Goal: Information Seeking & Learning: Learn about a topic

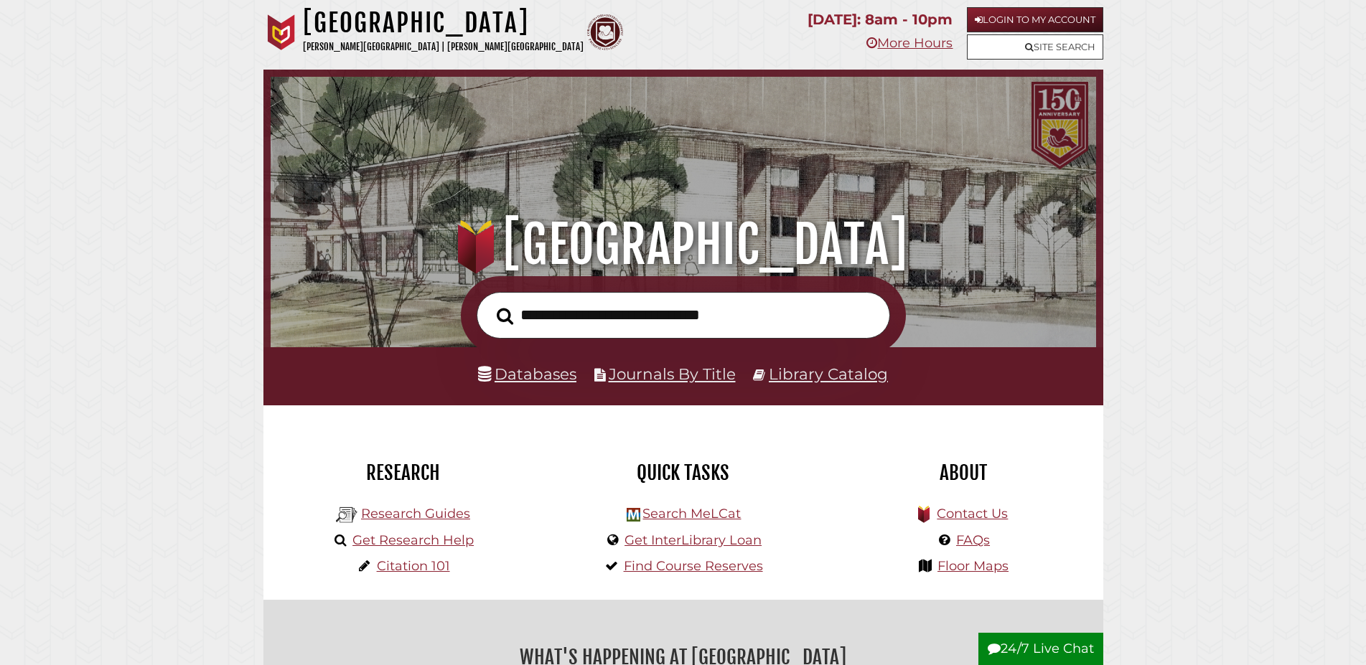
scroll to position [273, 818]
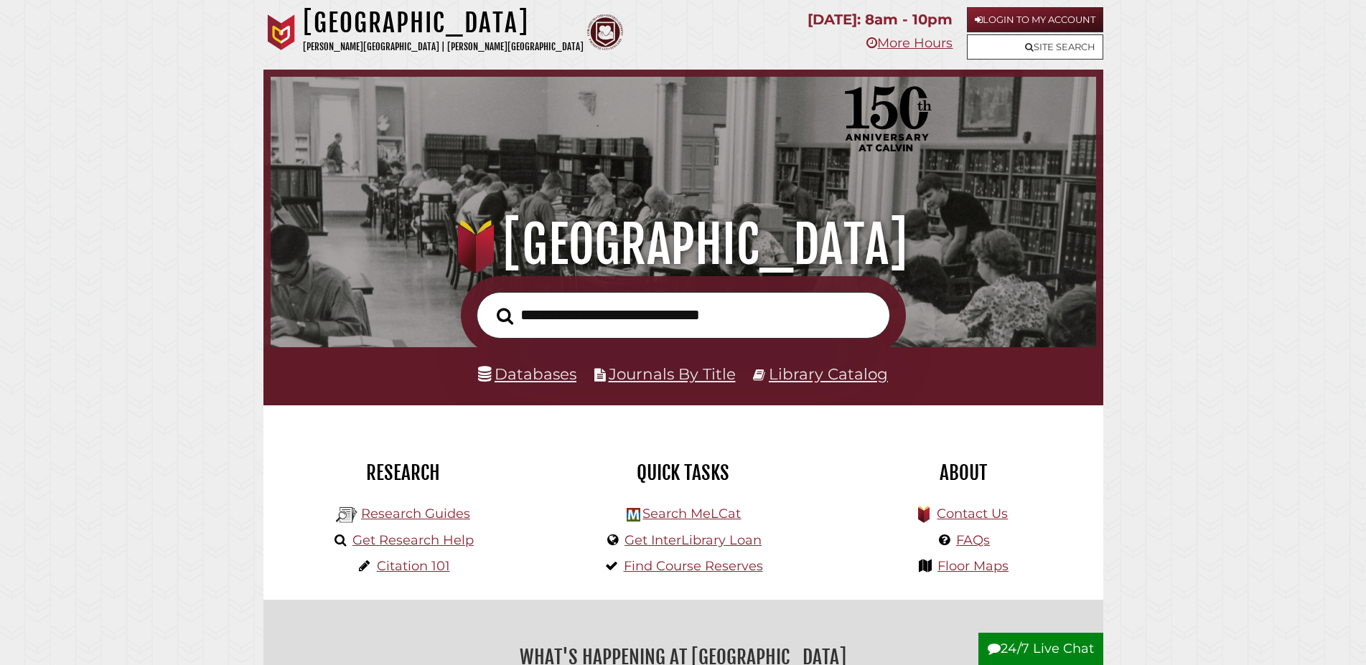
scroll to position [273, 818]
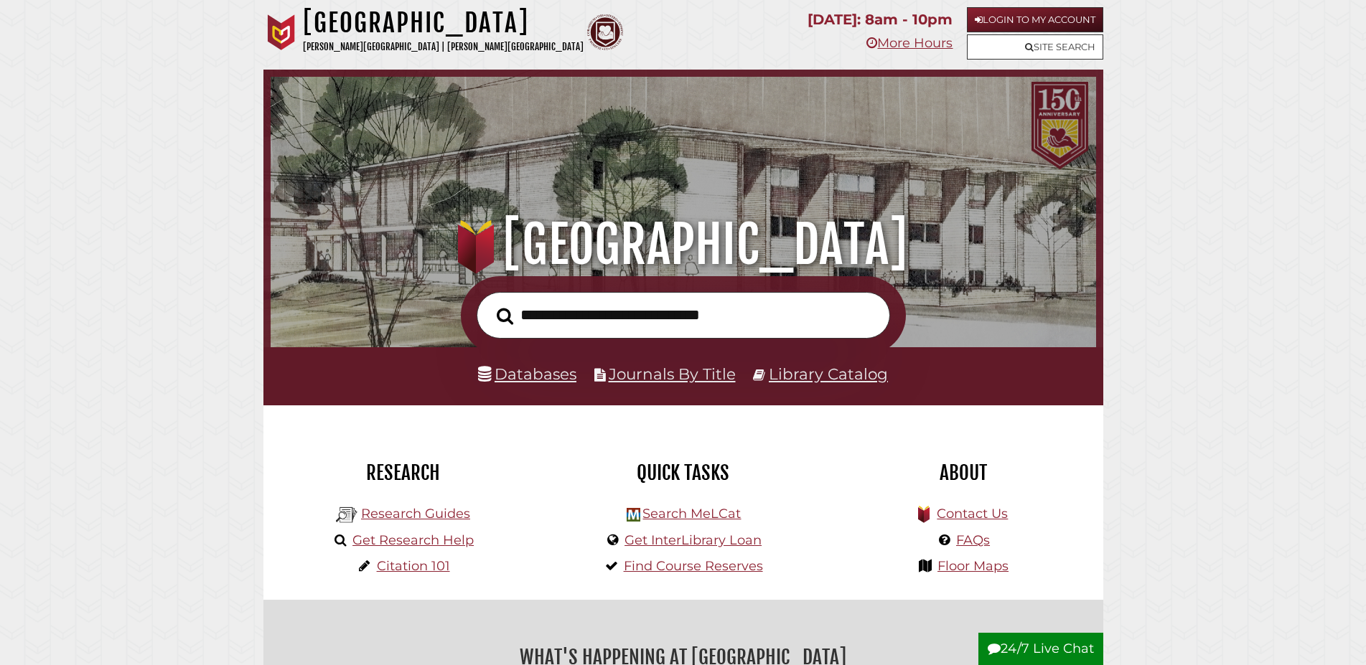
scroll to position [273, 818]
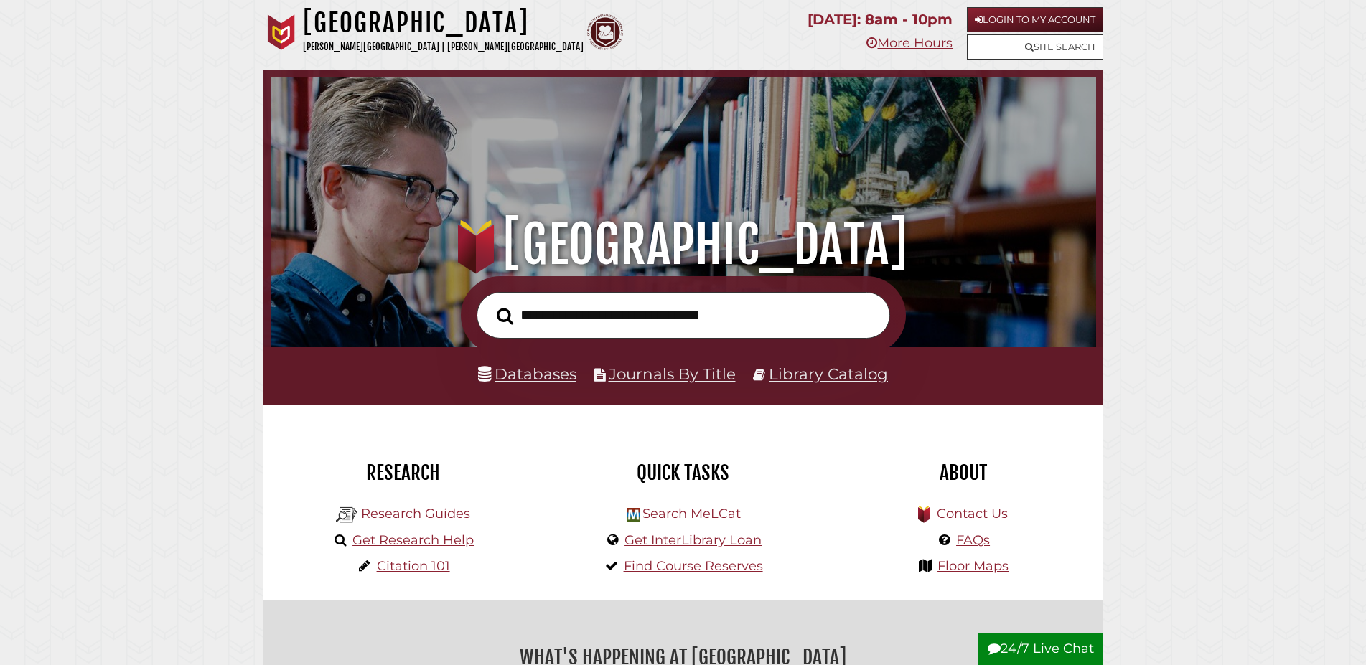
scroll to position [273, 818]
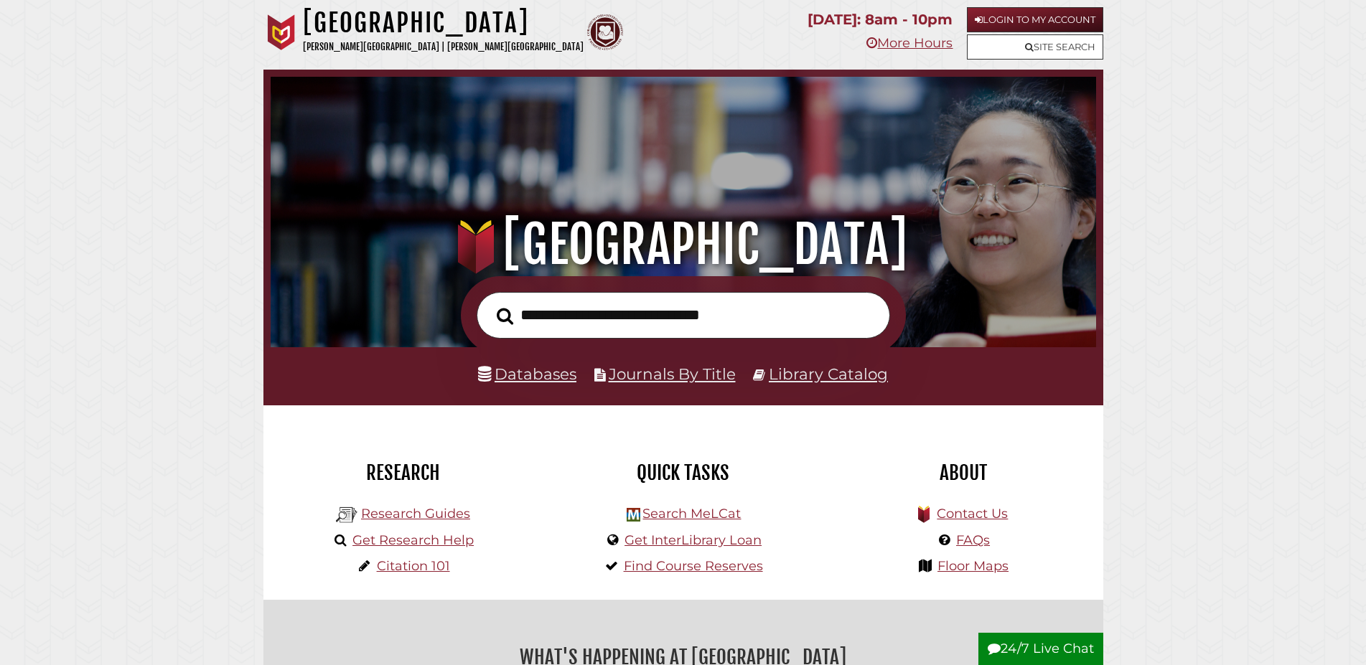
scroll to position [273, 818]
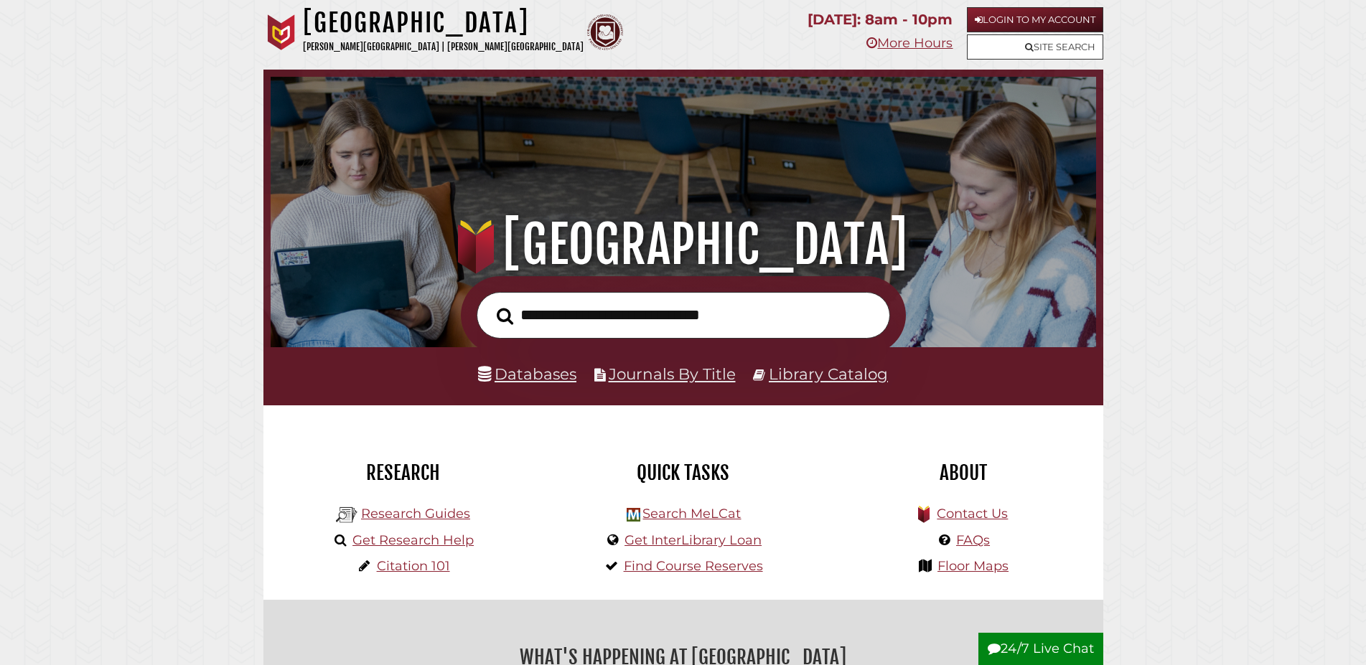
scroll to position [273, 818]
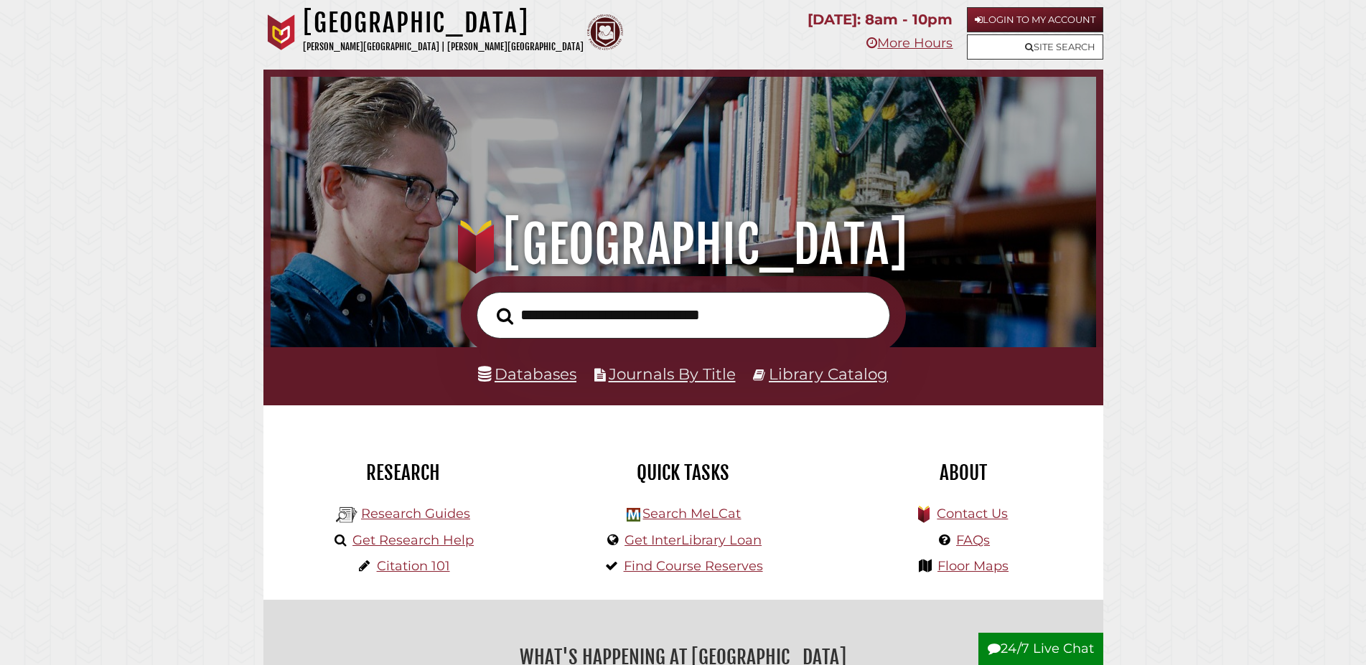
scroll to position [273, 818]
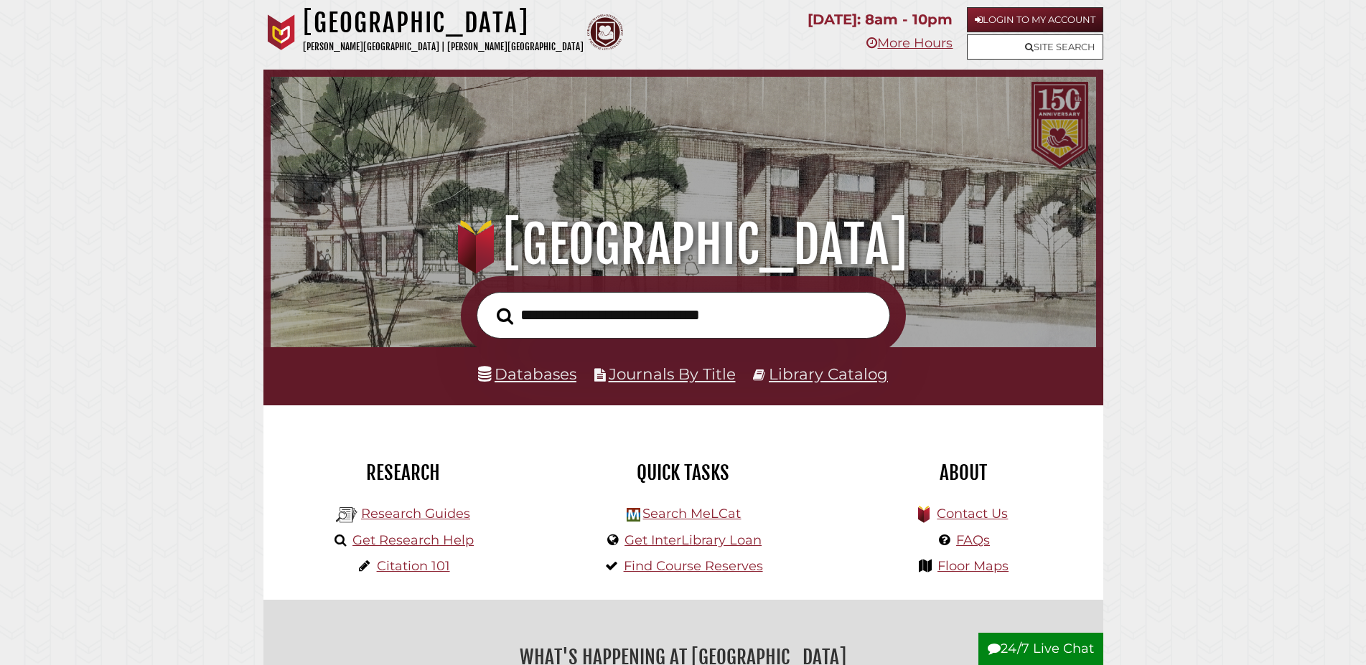
scroll to position [273, 818]
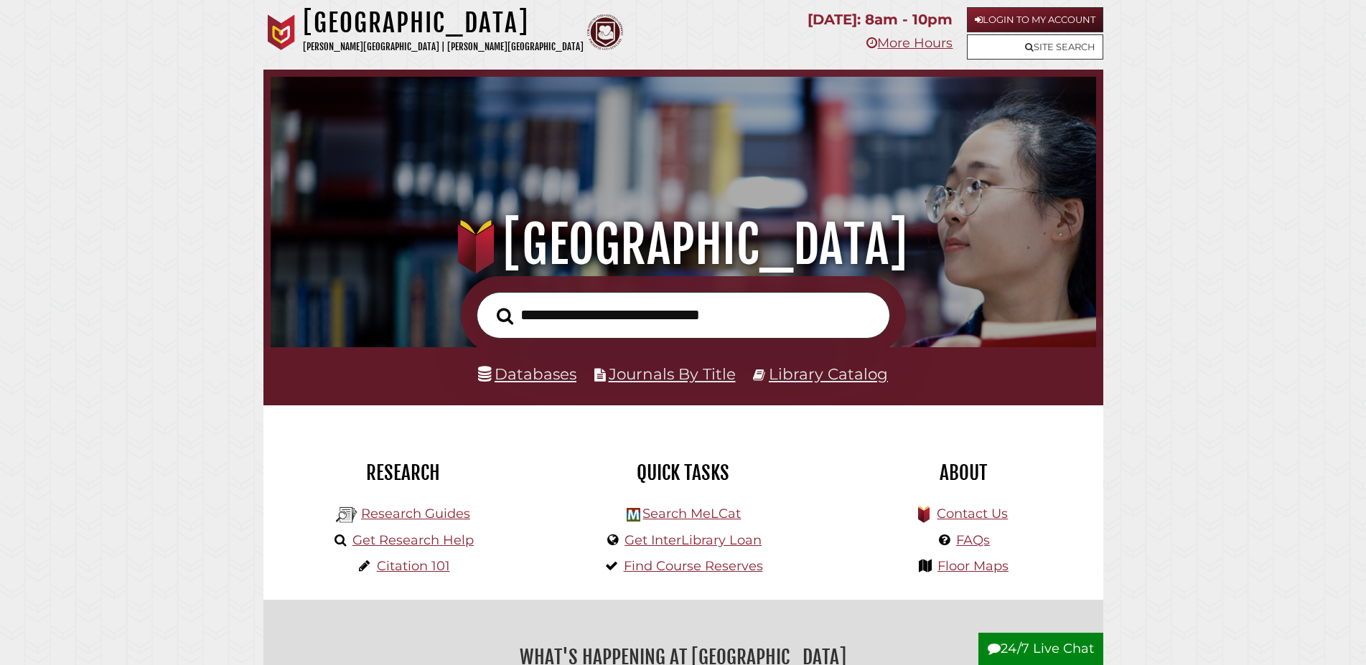
scroll to position [273, 818]
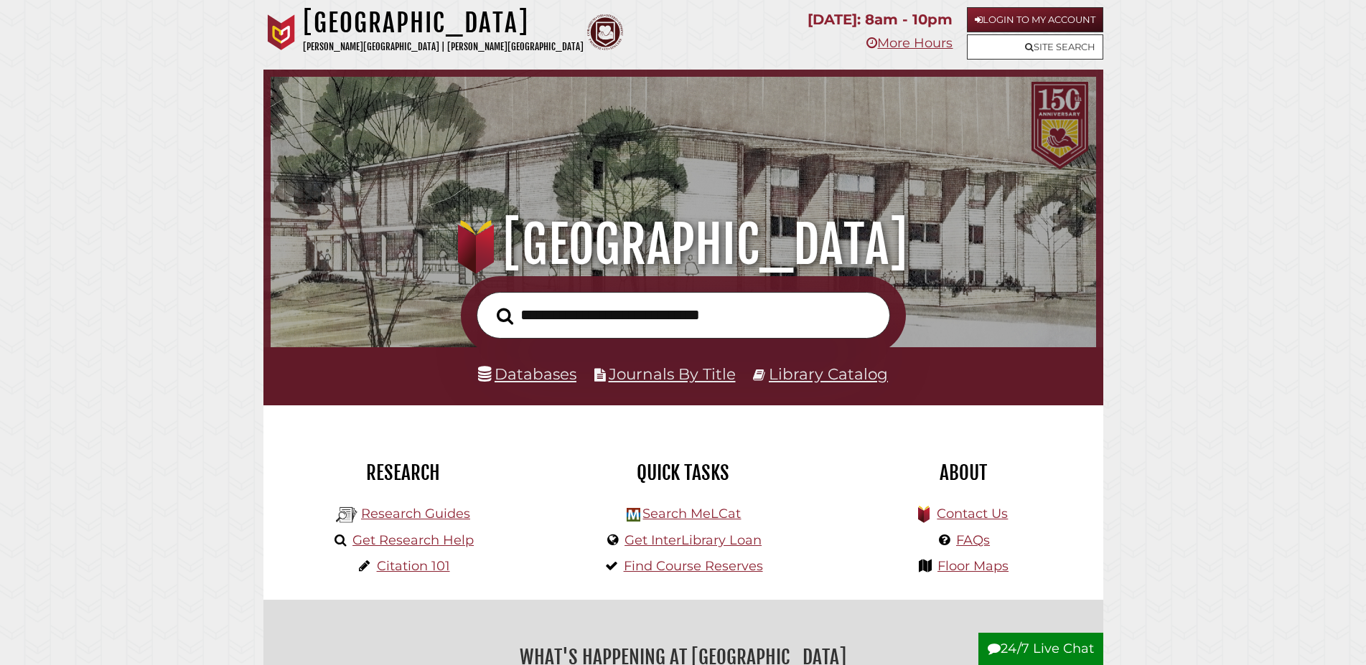
scroll to position [273, 818]
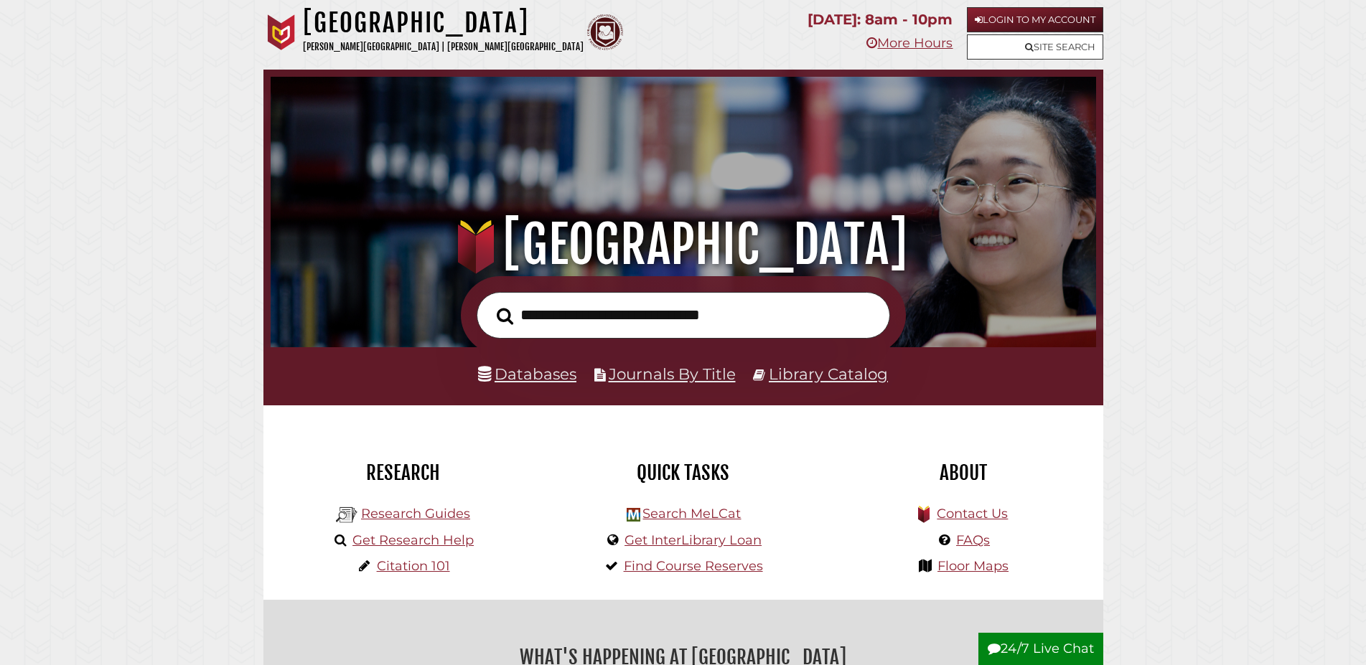
scroll to position [273, 818]
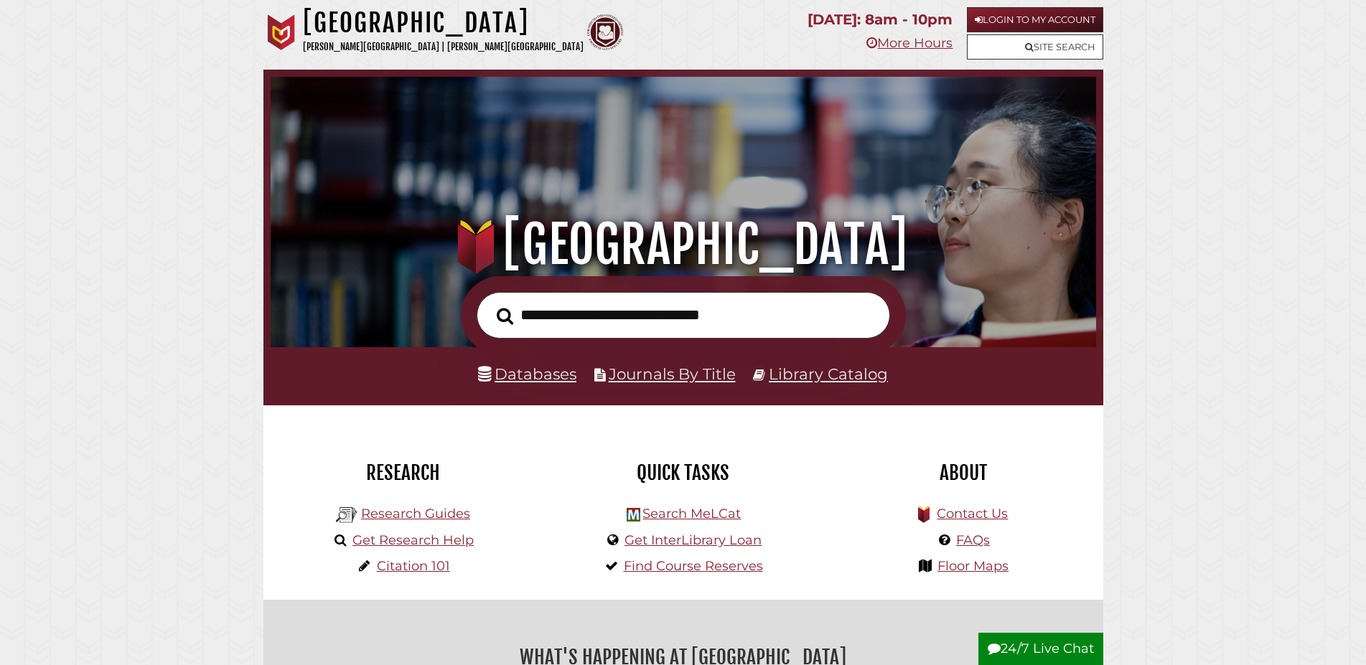
scroll to position [273, 818]
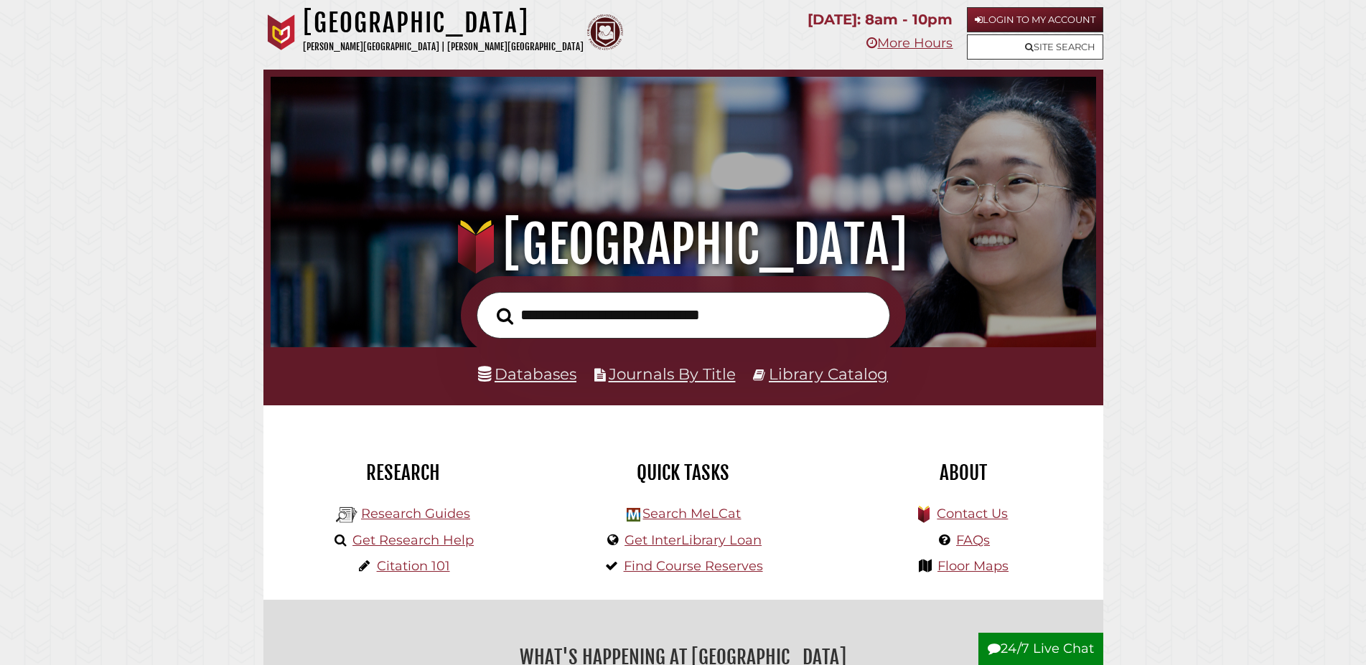
scroll to position [273, 818]
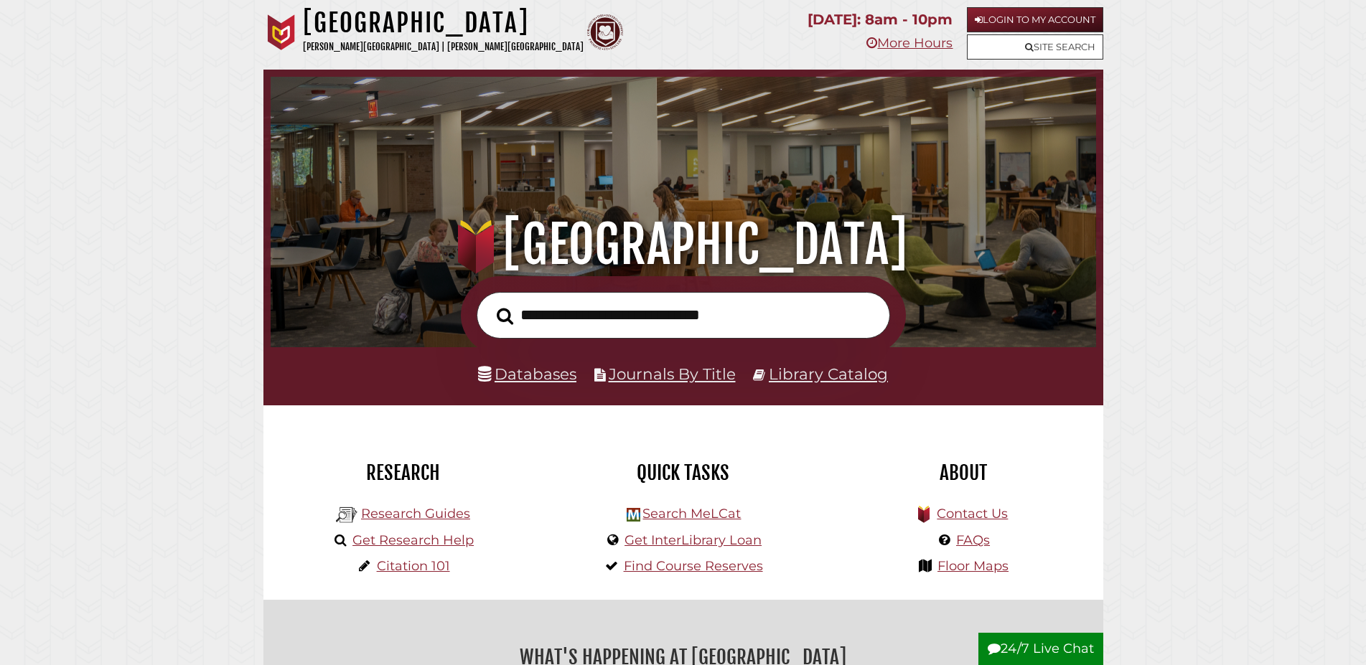
scroll to position [273, 818]
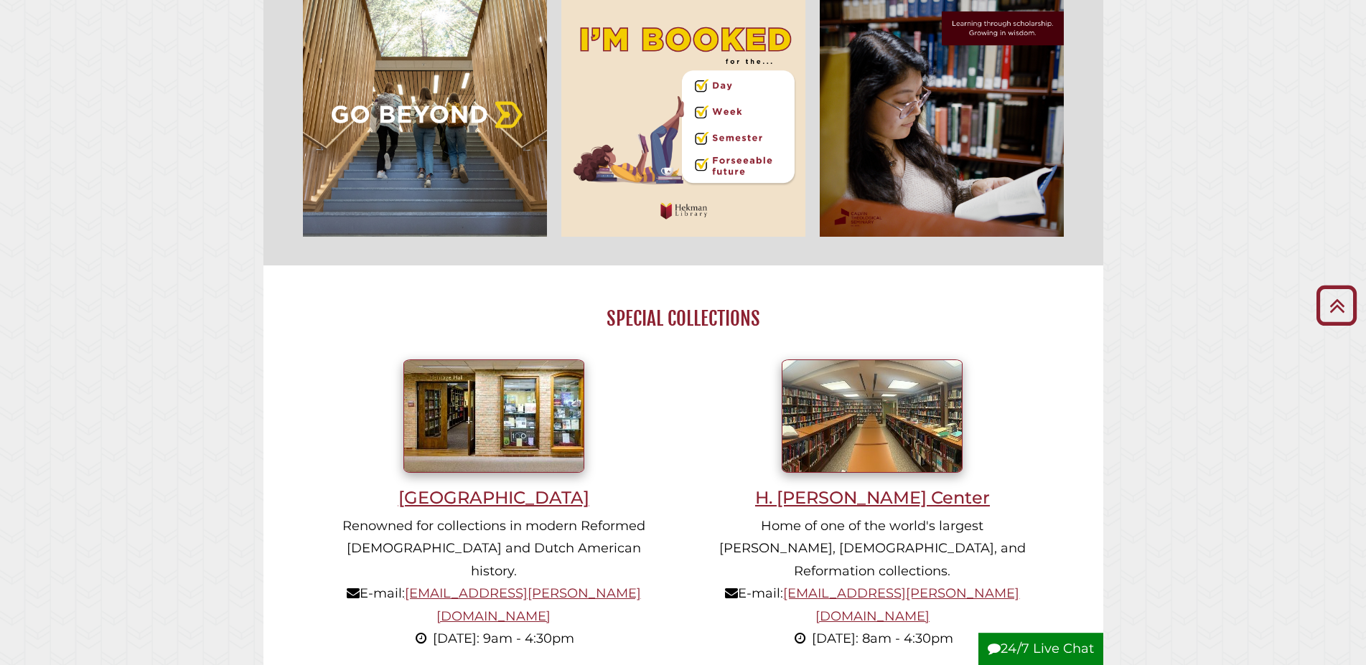
scroll to position [659, 0]
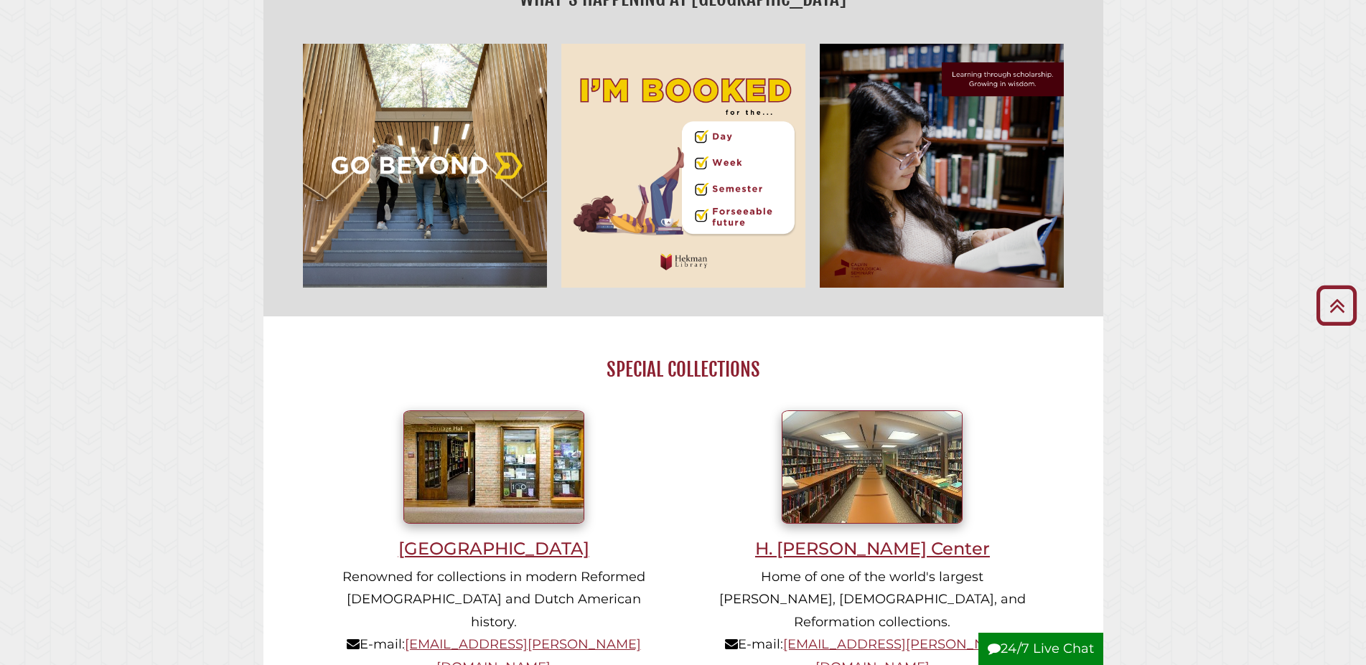
click at [456, 187] on img "slideshow" at bounding box center [425, 166] width 258 height 258
click at [725, 176] on img "slideshow" at bounding box center [683, 166] width 258 height 258
click at [987, 168] on img "slideshow" at bounding box center [941, 166] width 258 height 258
click at [1038, 92] on img "slideshow" at bounding box center [941, 166] width 258 height 258
drag, startPoint x: 914, startPoint y: 88, endPoint x: 864, endPoint y: 156, distance: 85.3
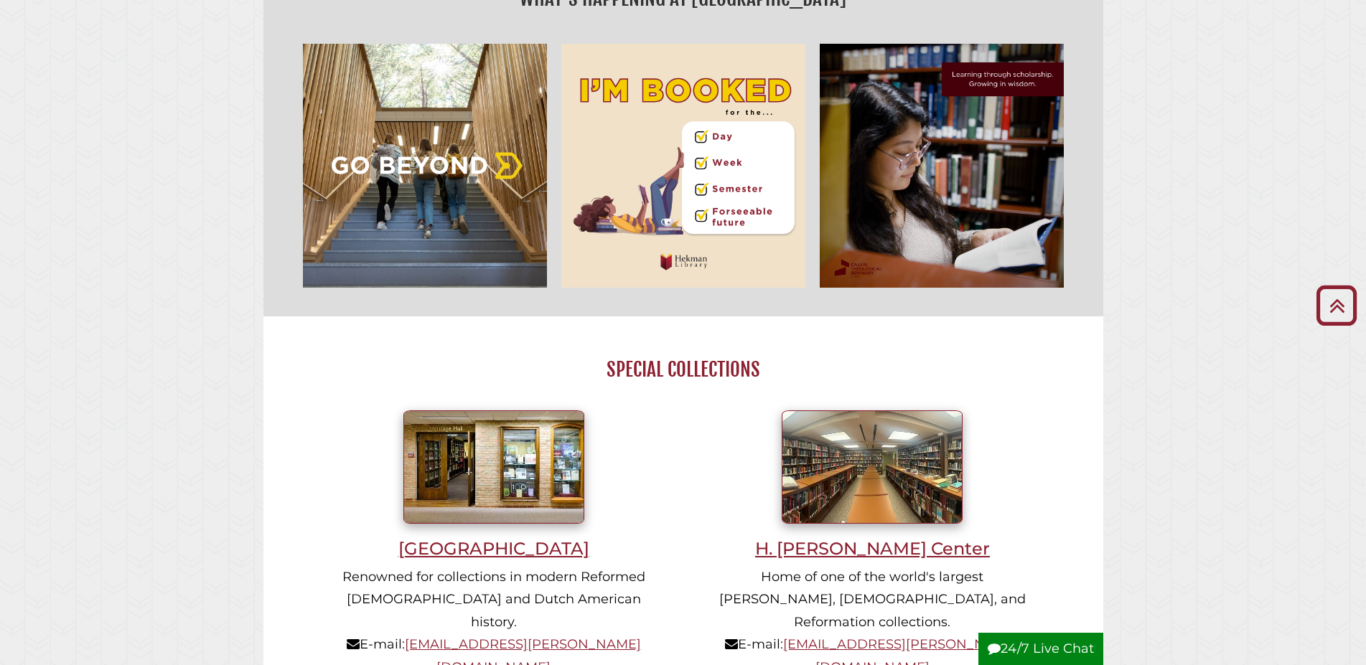
click at [914, 88] on img "slideshow" at bounding box center [941, 166] width 258 height 258
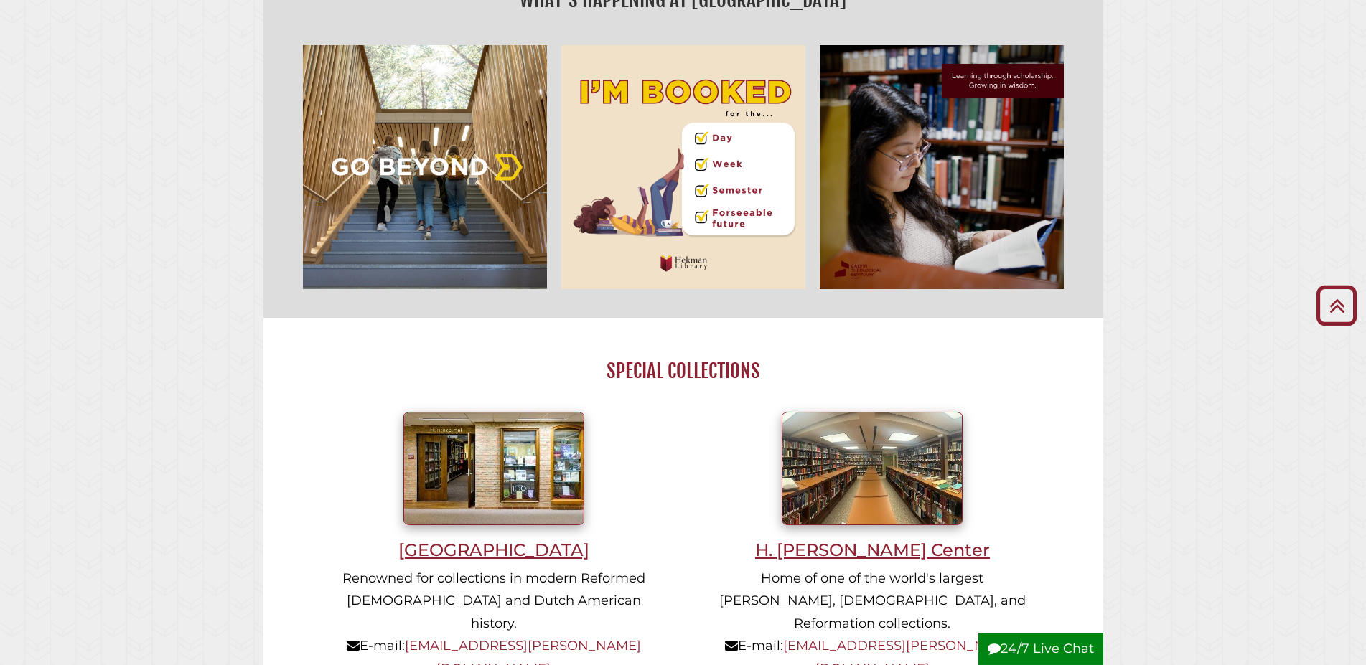
scroll to position [439, 0]
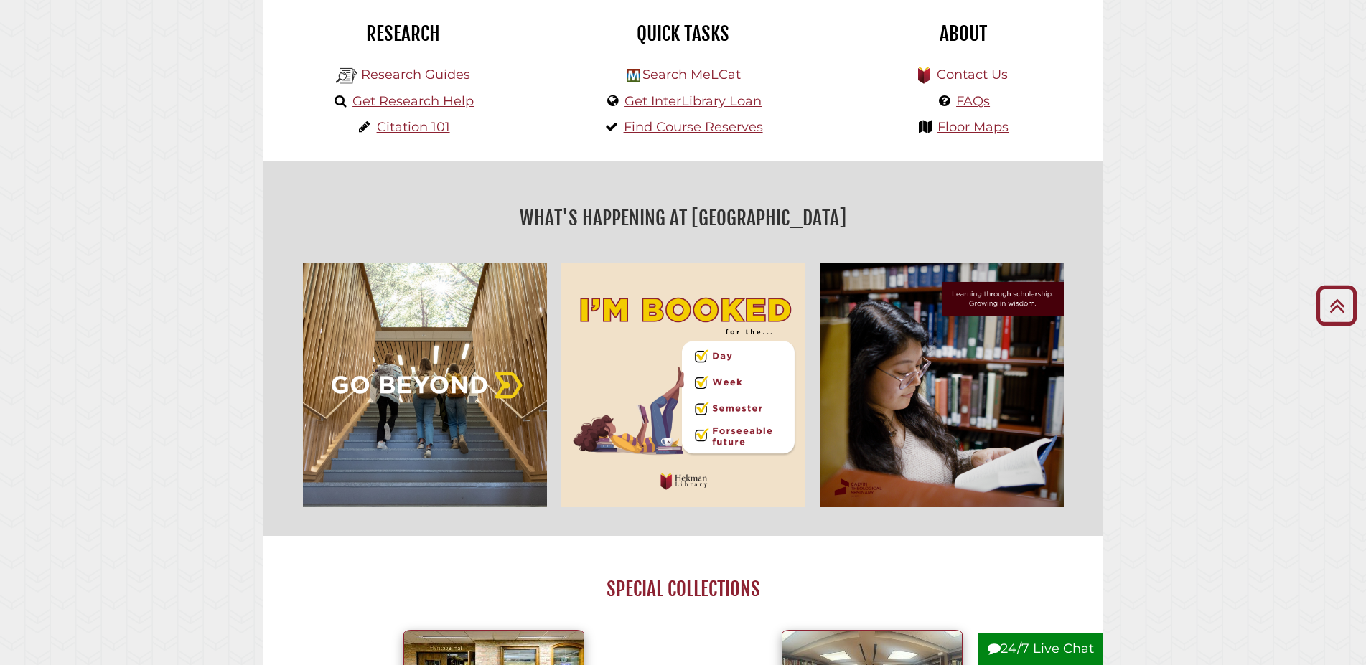
click at [630, 230] on h2 "What's Happening at Hekman" at bounding box center [683, 218] width 818 height 33
click at [689, 481] on img "slideshow" at bounding box center [683, 385] width 258 height 258
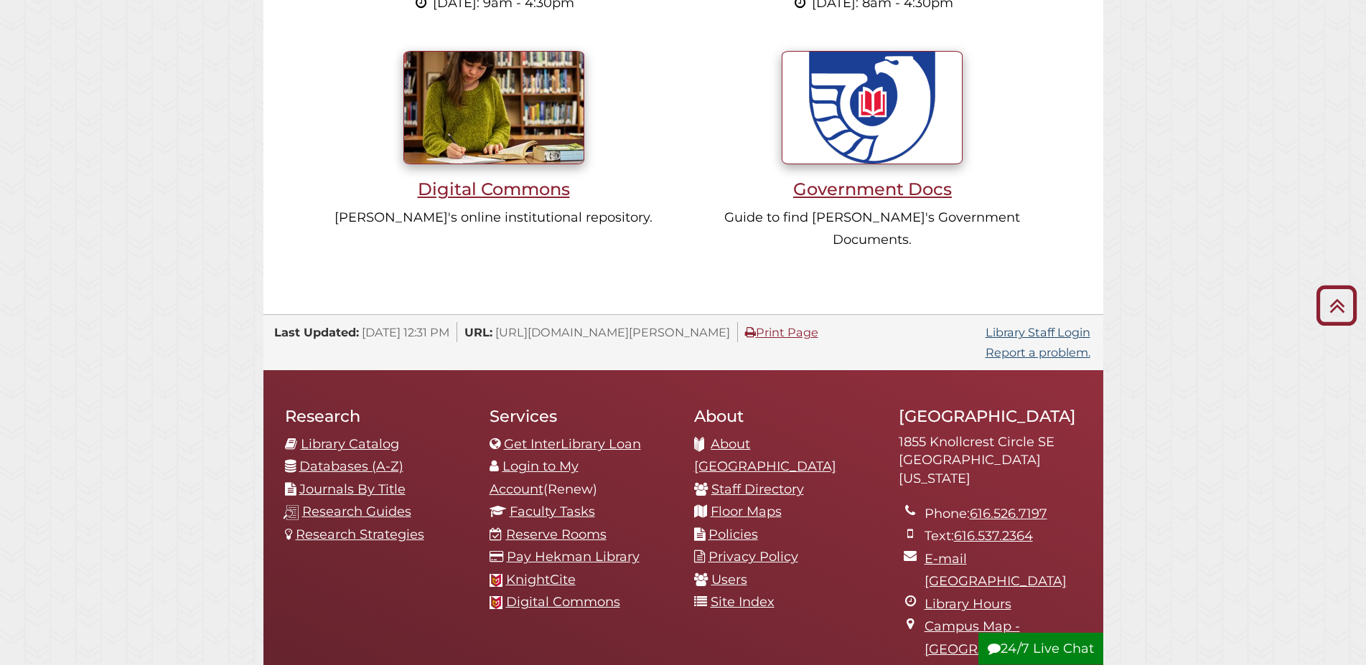
scroll to position [1491, 0]
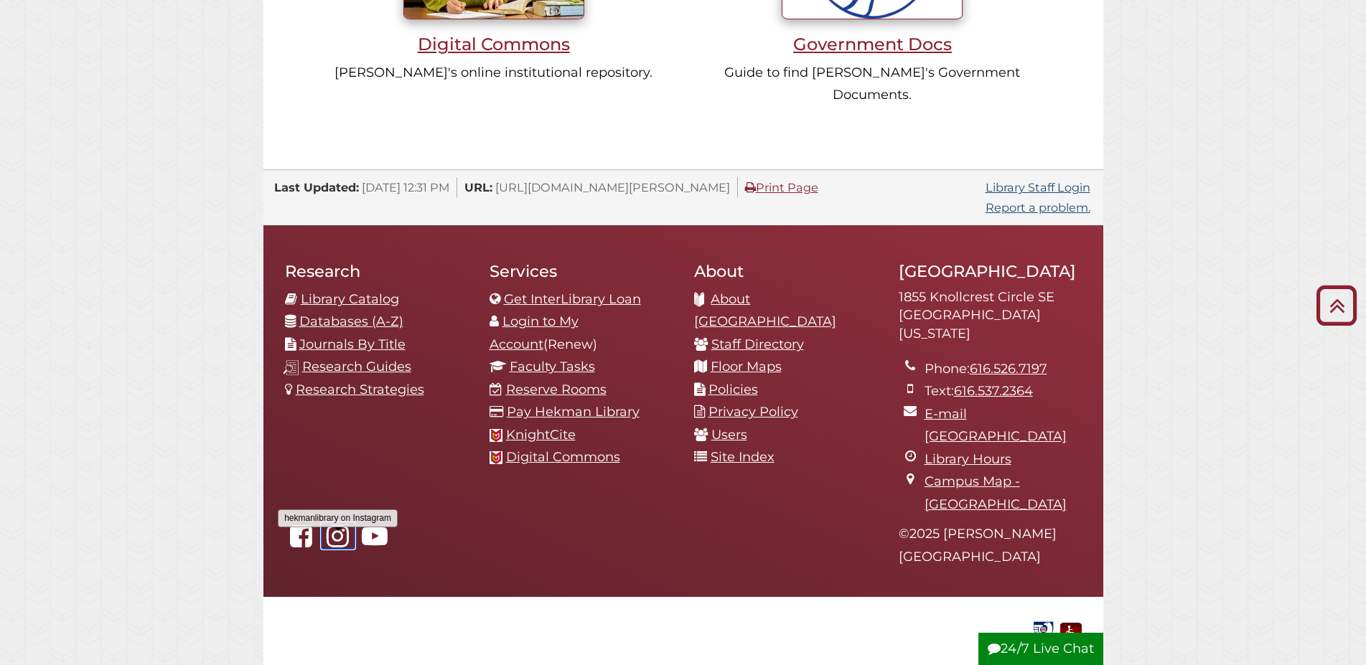
click at [337, 523] on icon "hekmanlibrary on Instagram" at bounding box center [338, 536] width 33 height 26
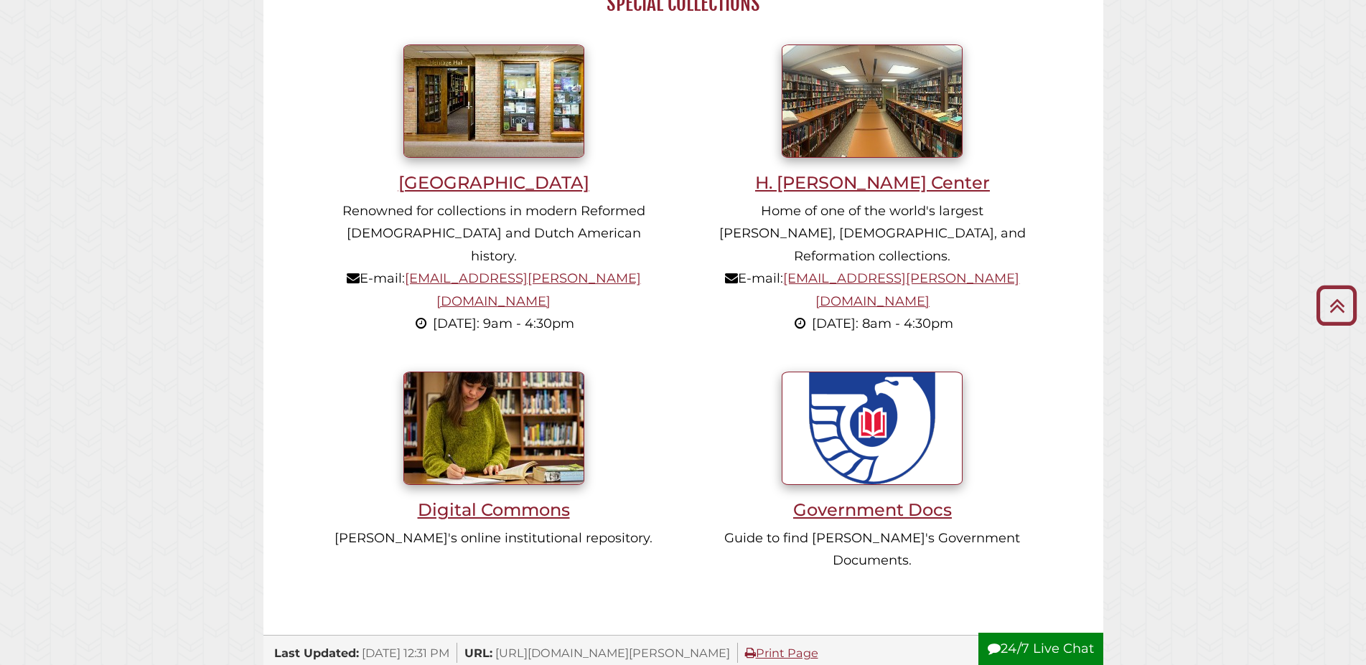
scroll to position [1491, 0]
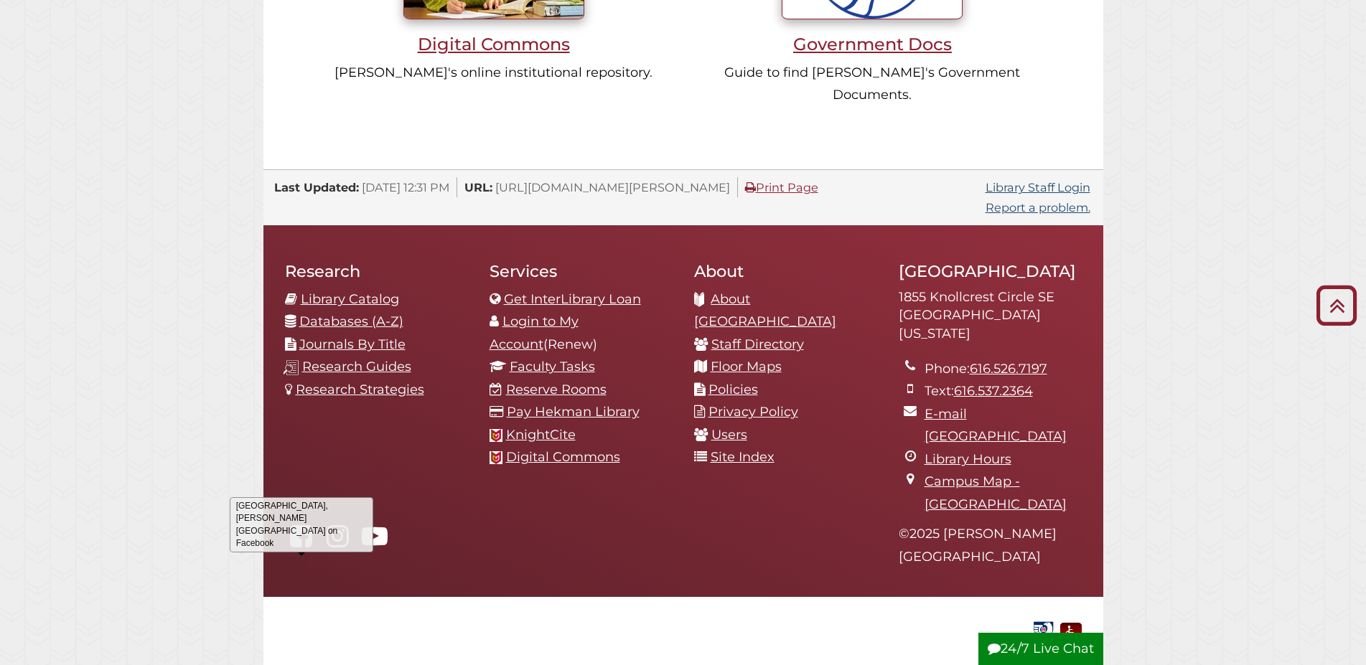
click at [306, 494] on div "Hekman Library, Calvin University on Facebook" at bounding box center [302, 525] width 144 height 62
click at [303, 523] on icon "Hekman Library on Facebook" at bounding box center [301, 536] width 33 height 26
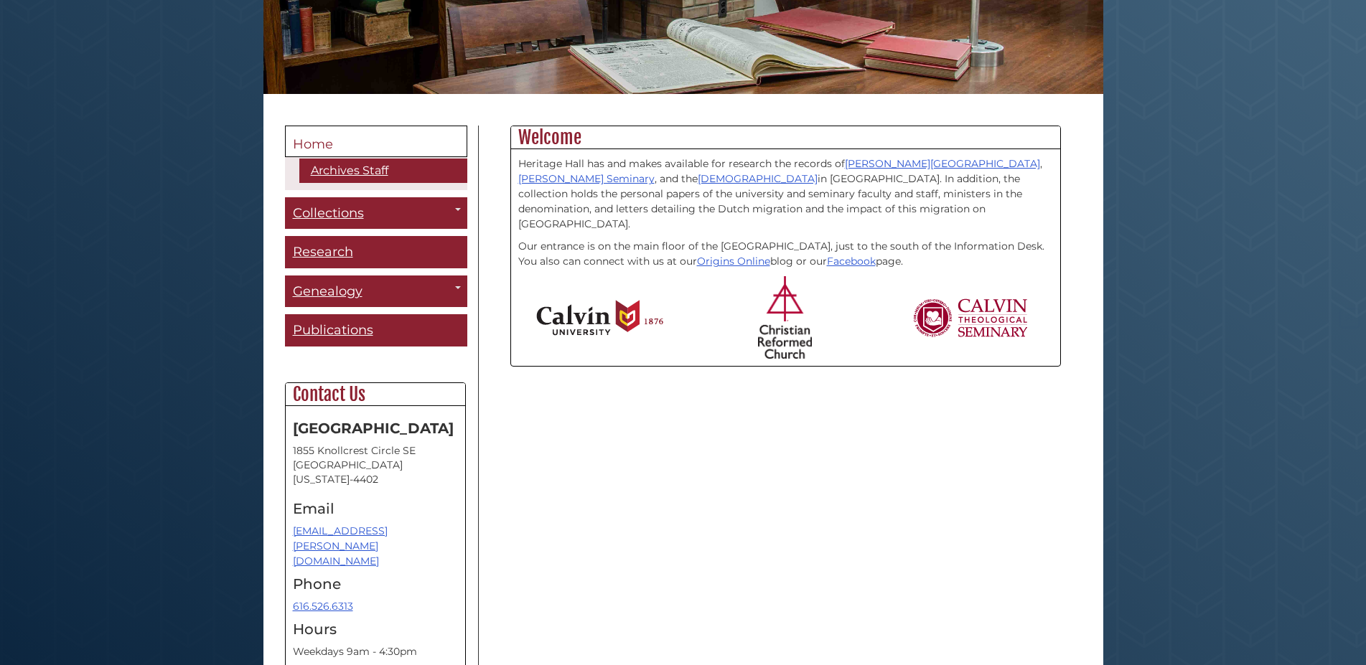
scroll to position [293, 0]
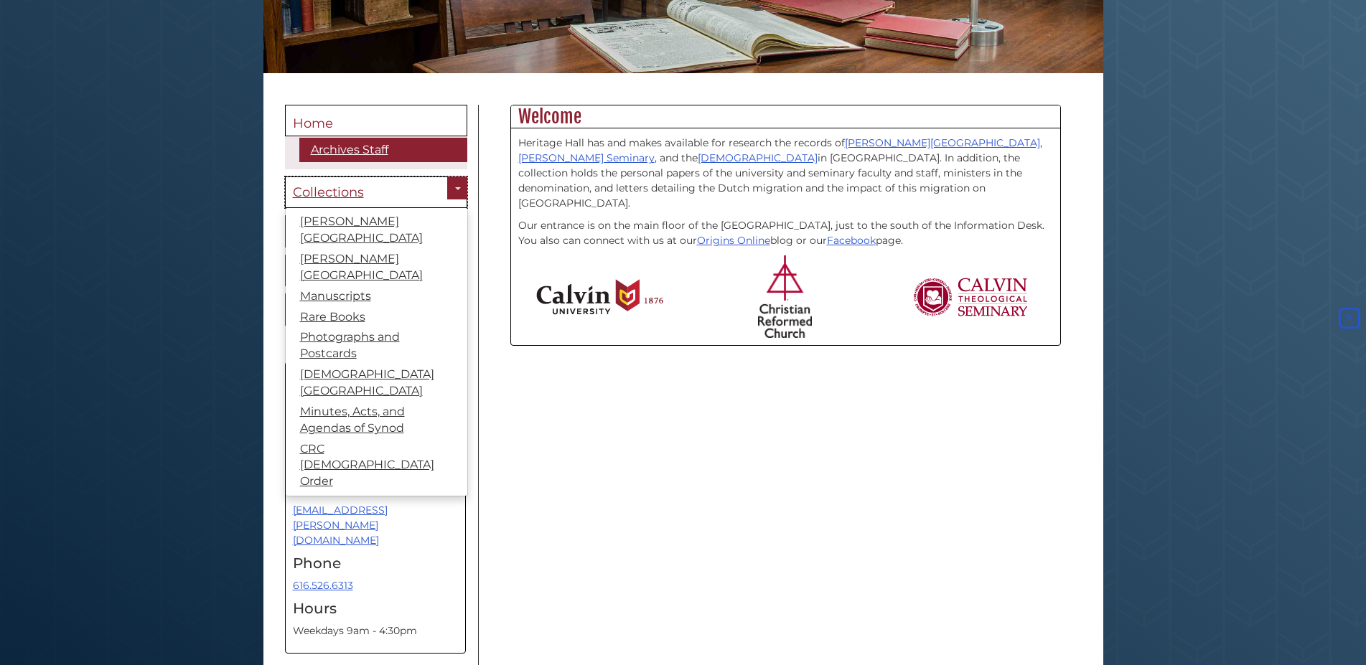
click at [332, 182] on link "Collections" at bounding box center [376, 193] width 182 height 32
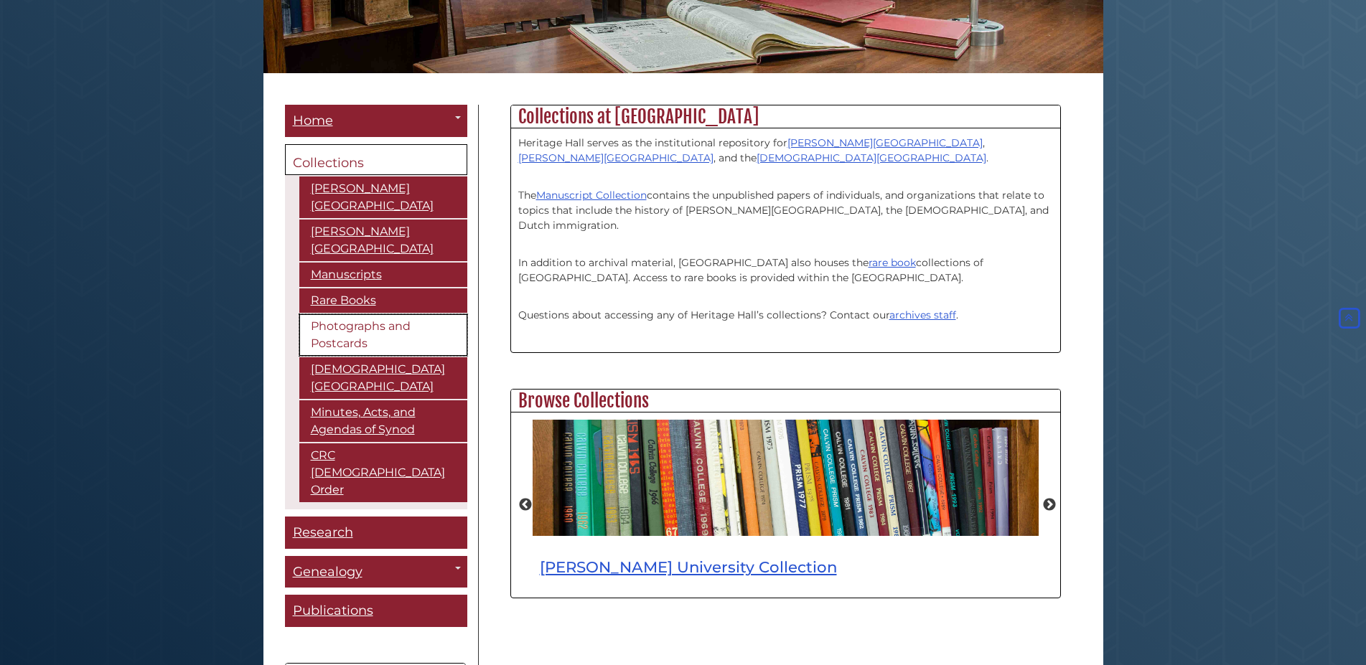
click at [342, 314] on link "Photographs and Postcards" at bounding box center [383, 335] width 168 height 42
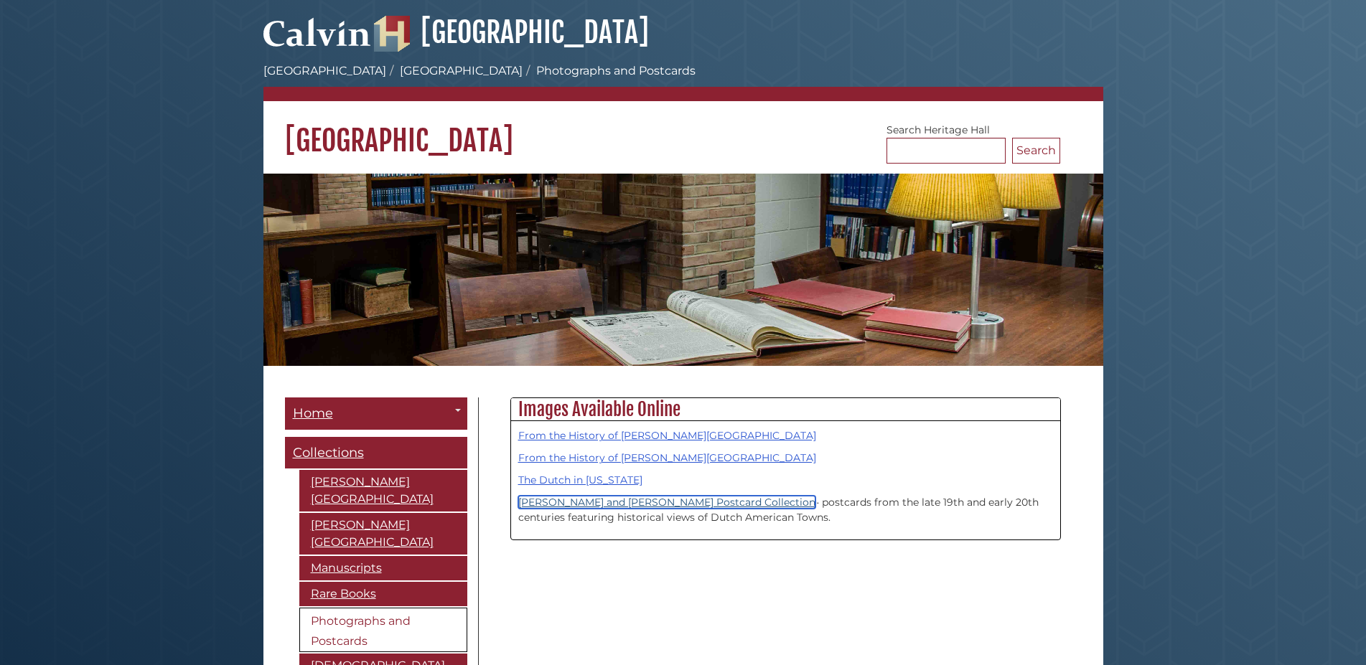
click at [639, 504] on link "Conrad and Dee Bult Postcard Collection" at bounding box center [666, 502] width 297 height 13
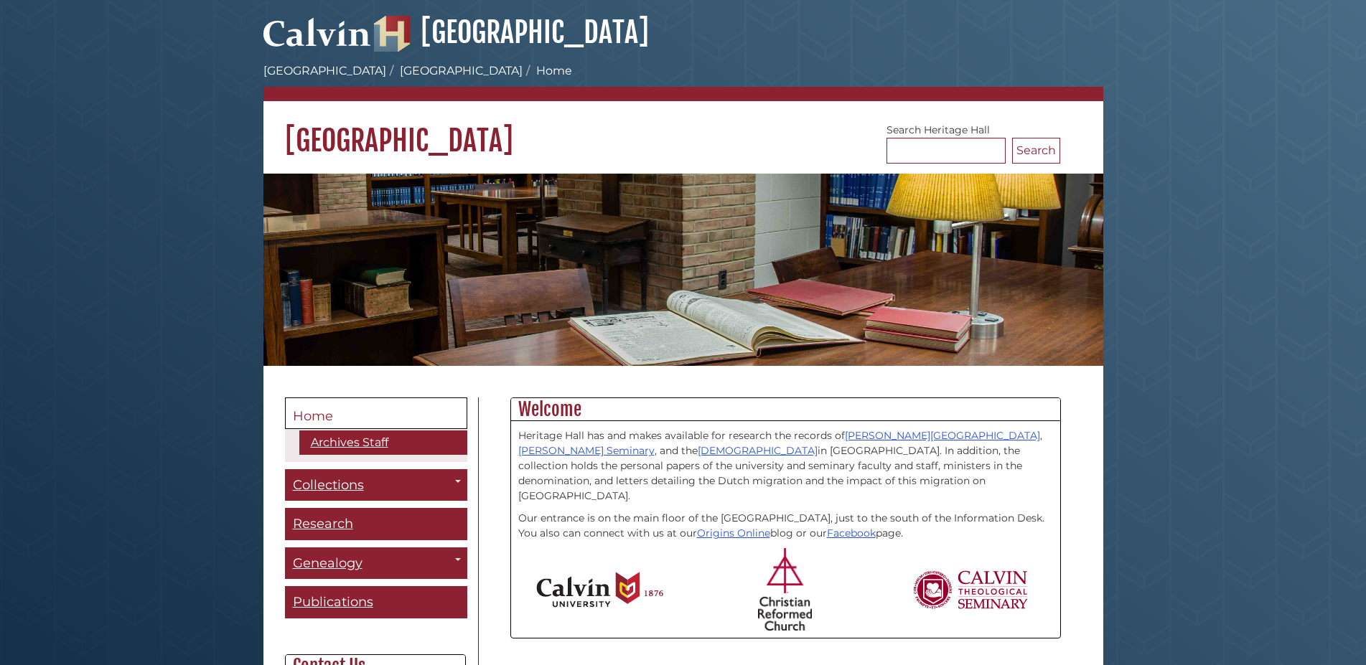
scroll to position [146, 0]
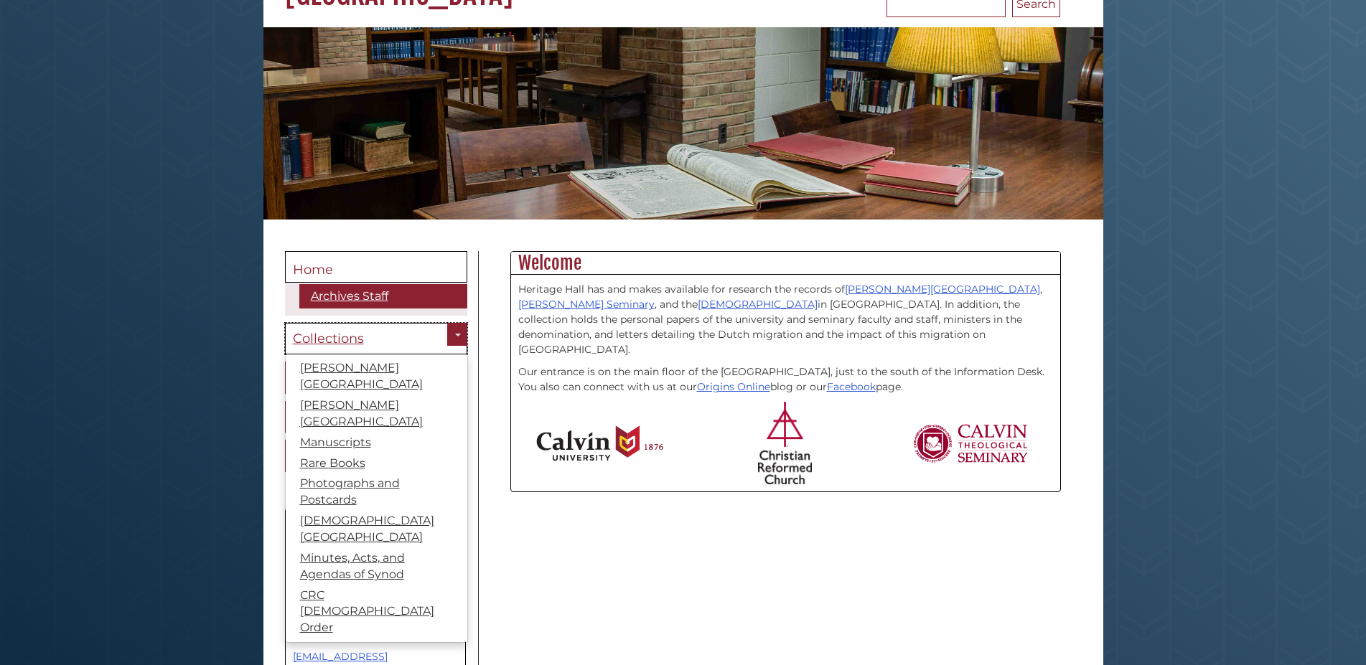
click at [370, 338] on link "Collections" at bounding box center [376, 339] width 182 height 32
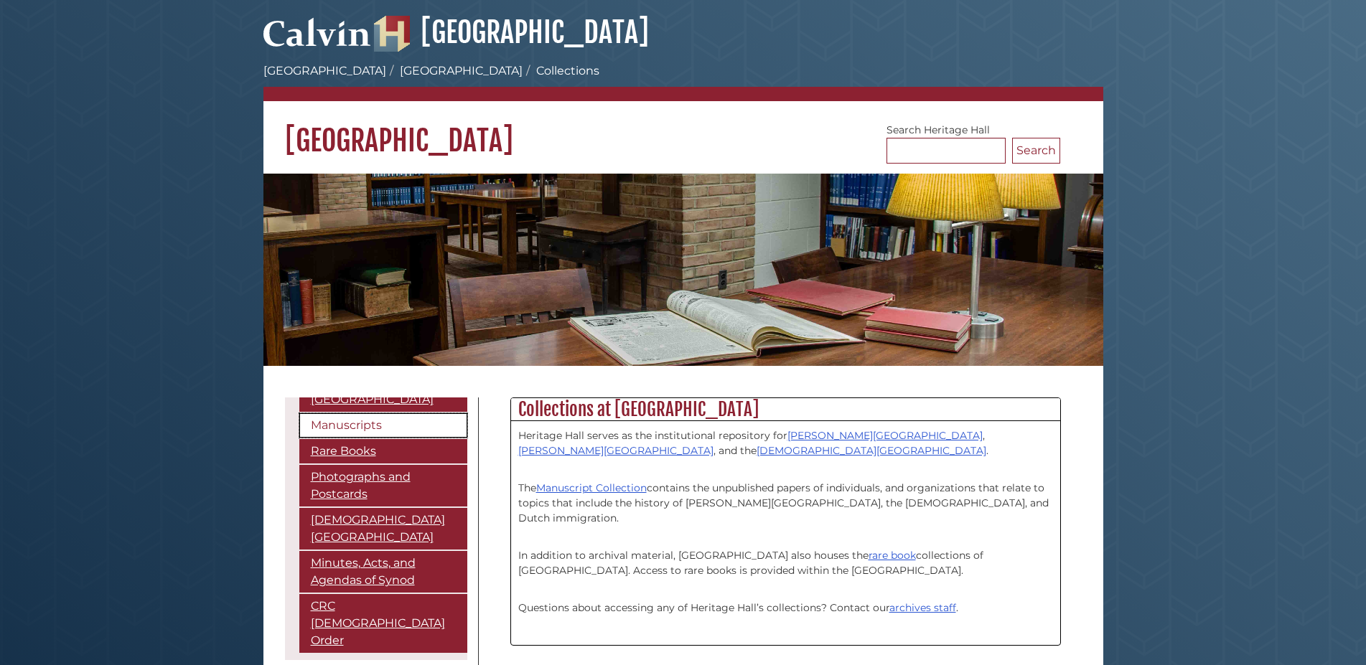
scroll to position [65, 0]
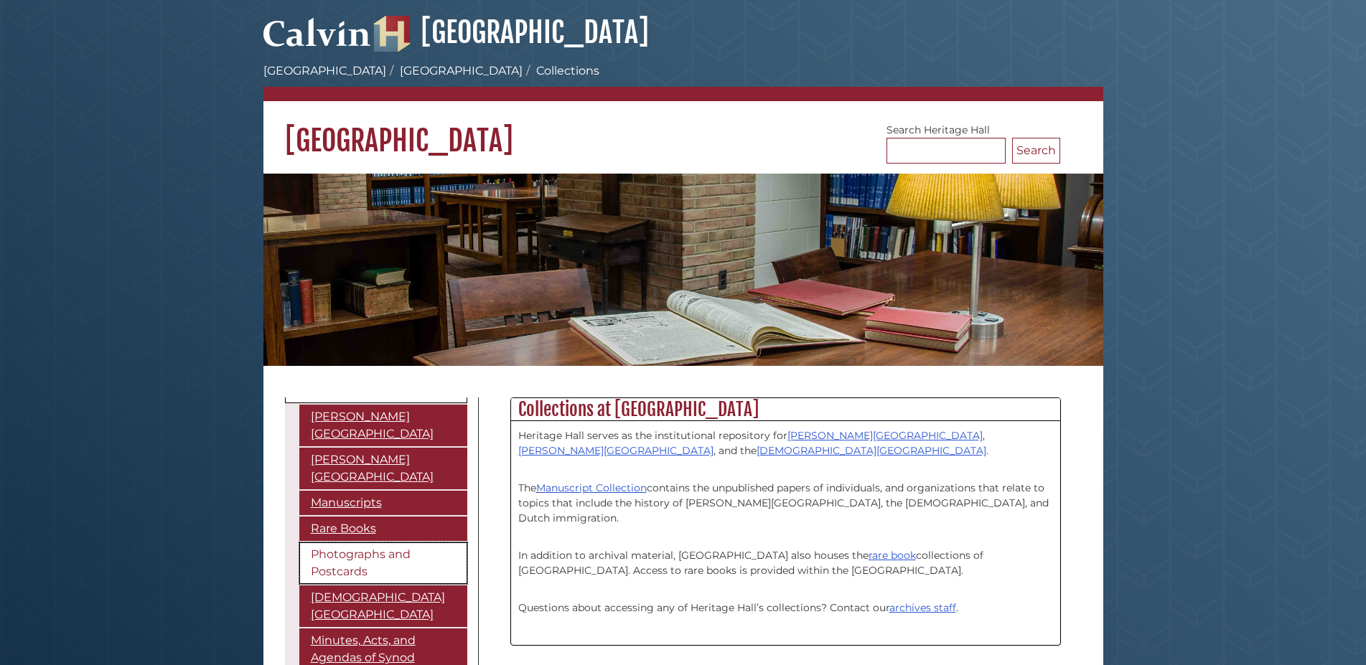
click at [352, 548] on link "Photographs and Postcards" at bounding box center [383, 564] width 168 height 42
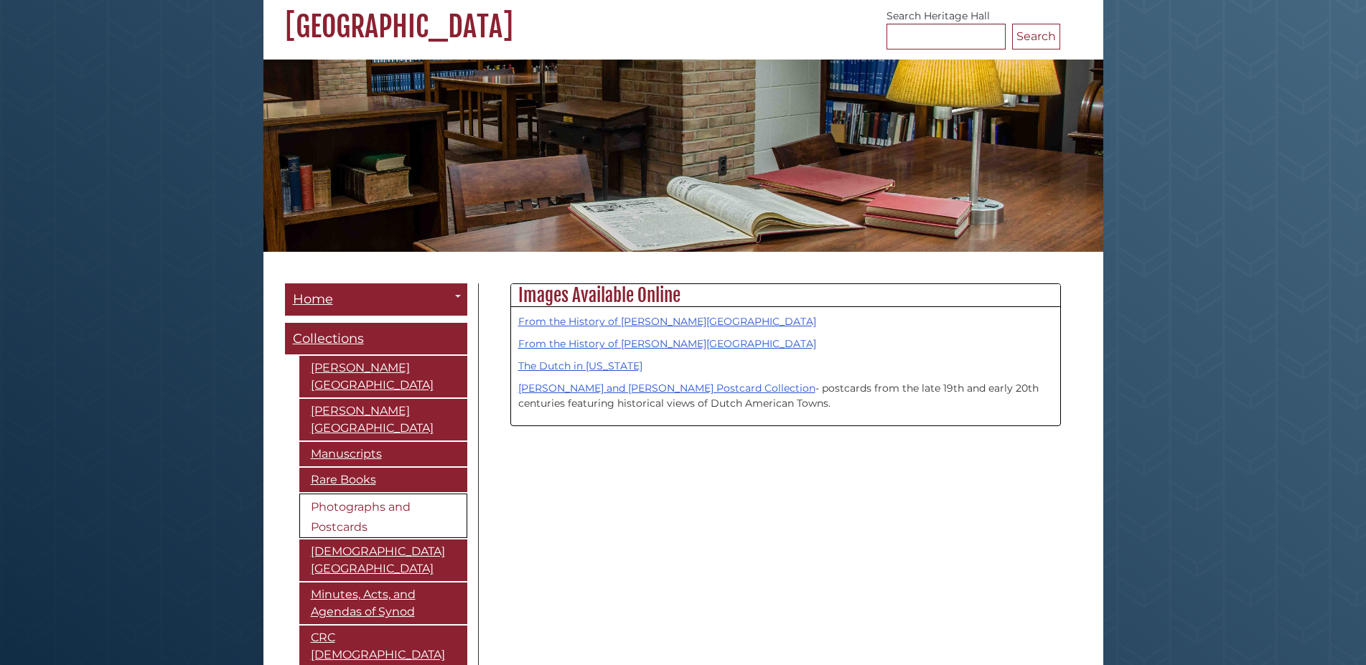
scroll to position [146, 0]
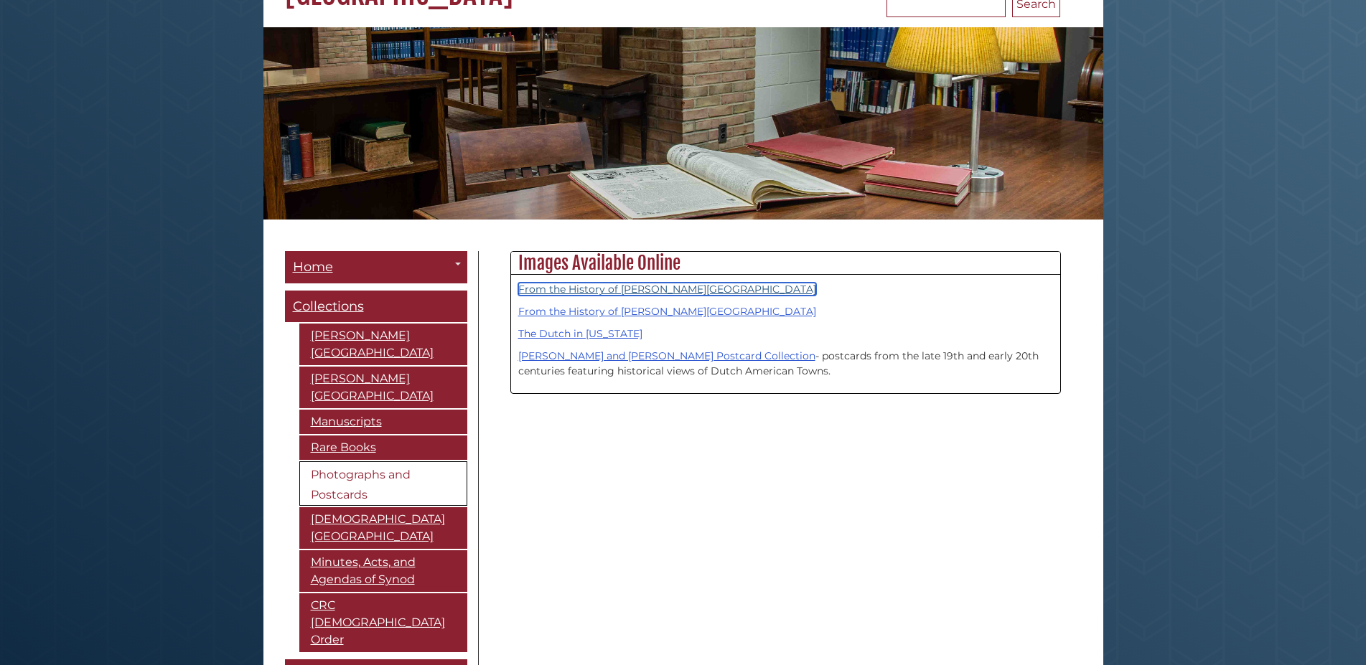
click at [638, 287] on link "From the History of Calvin University" at bounding box center [667, 289] width 298 height 13
